Goal: Task Accomplishment & Management: Manage account settings

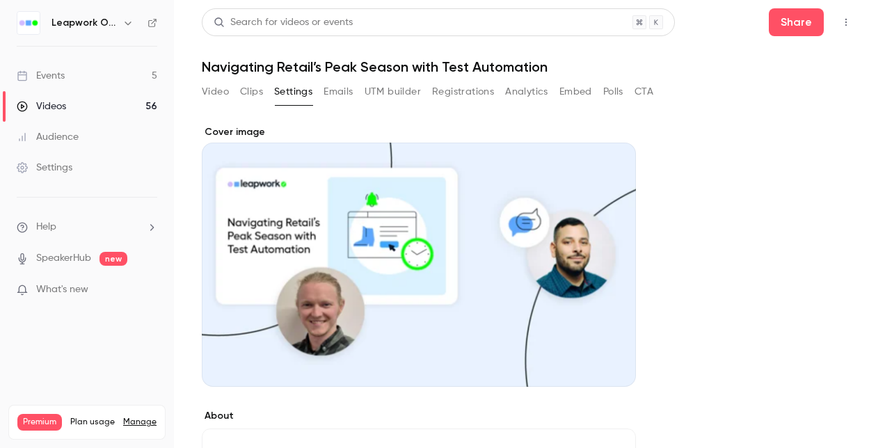
click at [840, 22] on icon "Top Bar Actions" at bounding box center [845, 22] width 11 height 10
click at [760, 253] on div at bounding box center [442, 224] width 885 height 448
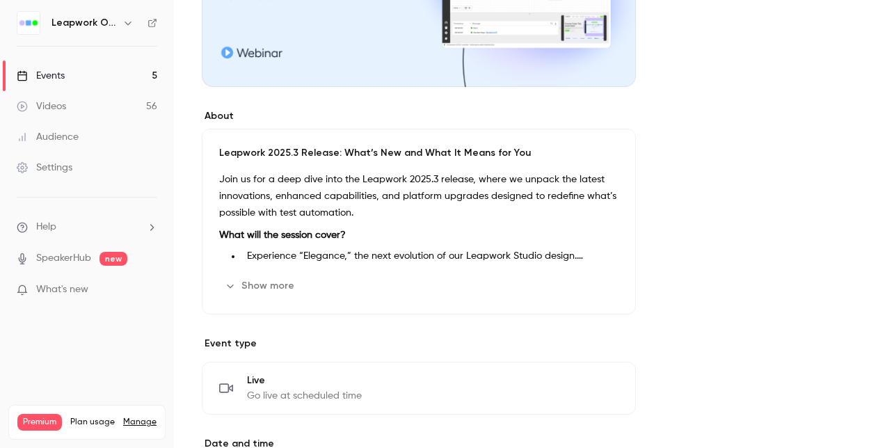
scroll to position [278, 0]
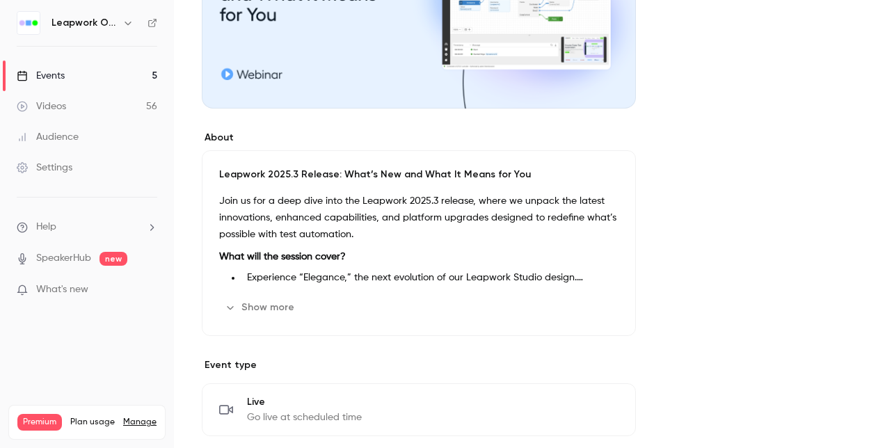
click at [56, 74] on div "Events" at bounding box center [41, 76] width 48 height 14
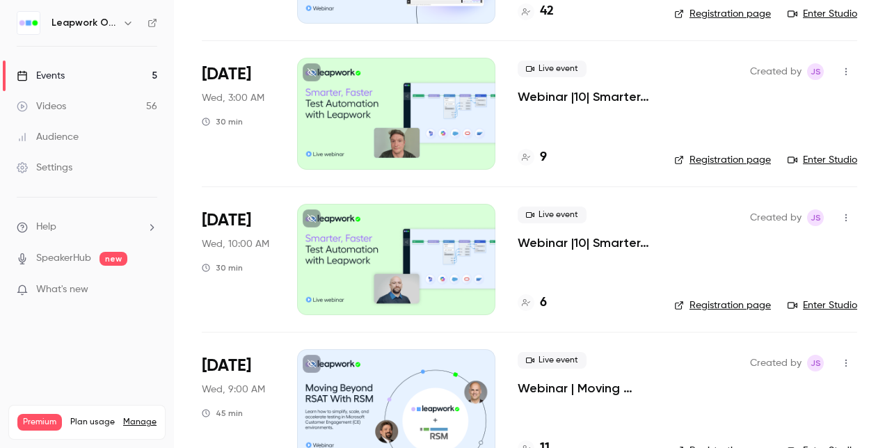
scroll to position [209, 0]
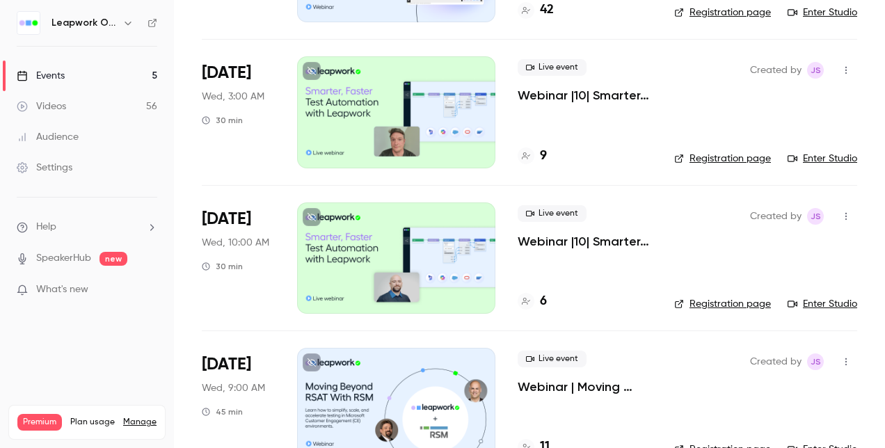
click at [453, 107] on div at bounding box center [396, 111] width 198 height 111
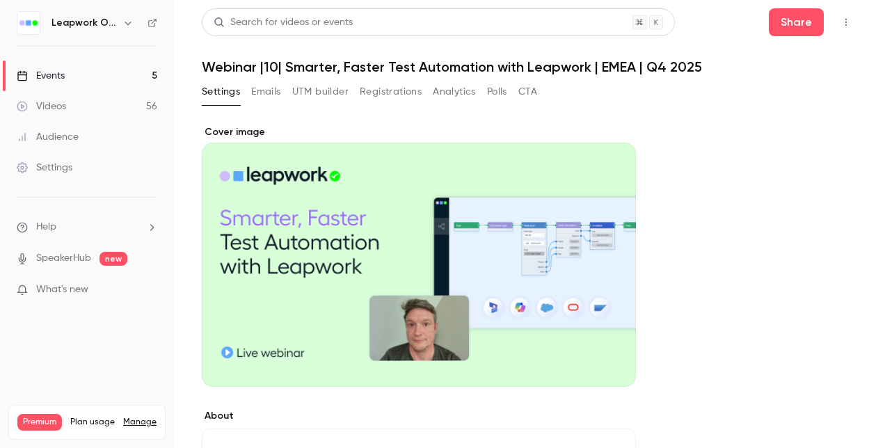
click at [607, 360] on icon "Cover image" at bounding box center [610, 361] width 15 height 11
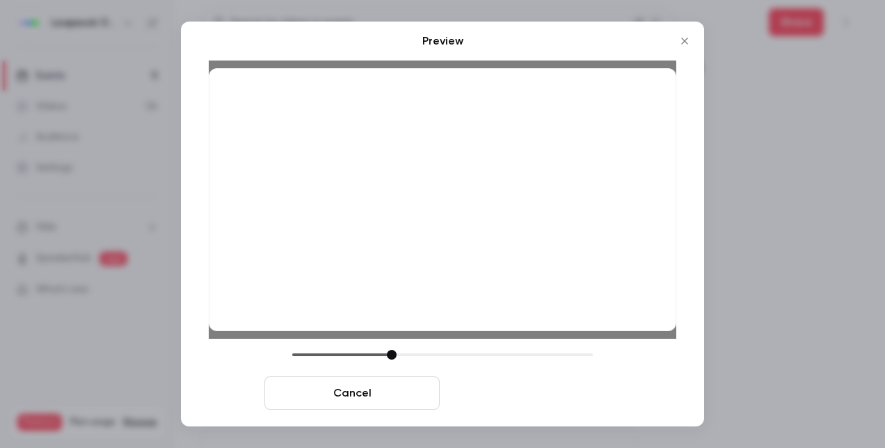
click at [538, 394] on button "Save cover" at bounding box center [532, 392] width 175 height 33
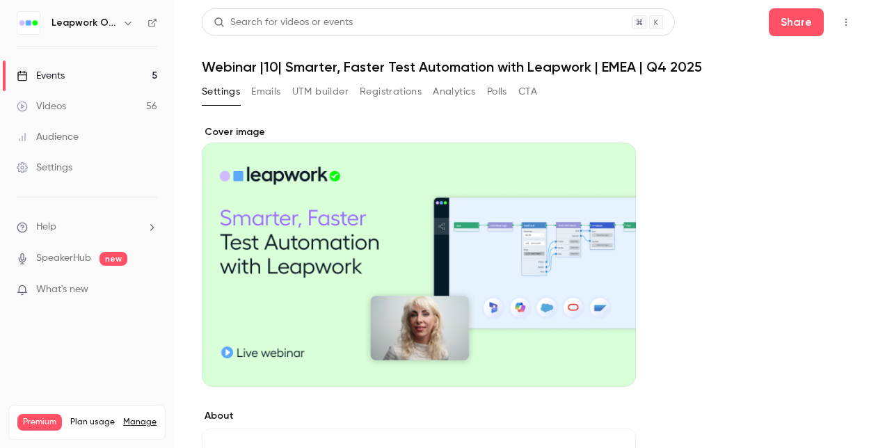
click at [49, 73] on div "Events" at bounding box center [41, 76] width 48 height 14
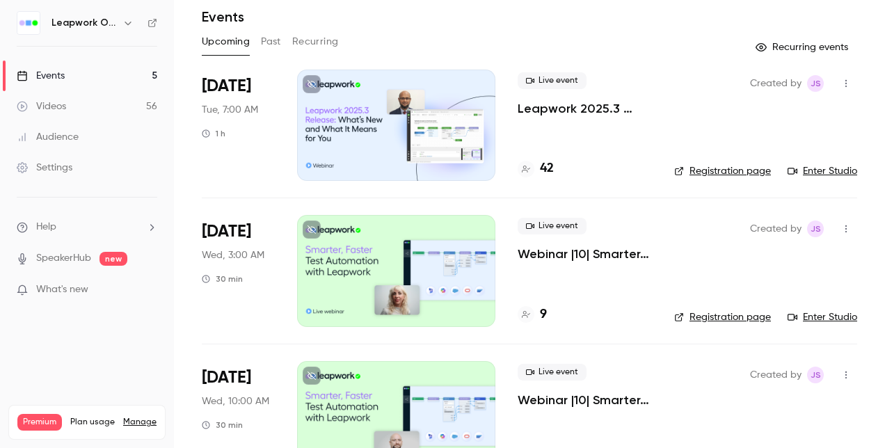
scroll to position [139, 0]
